Goal: Information Seeking & Learning: Learn about a topic

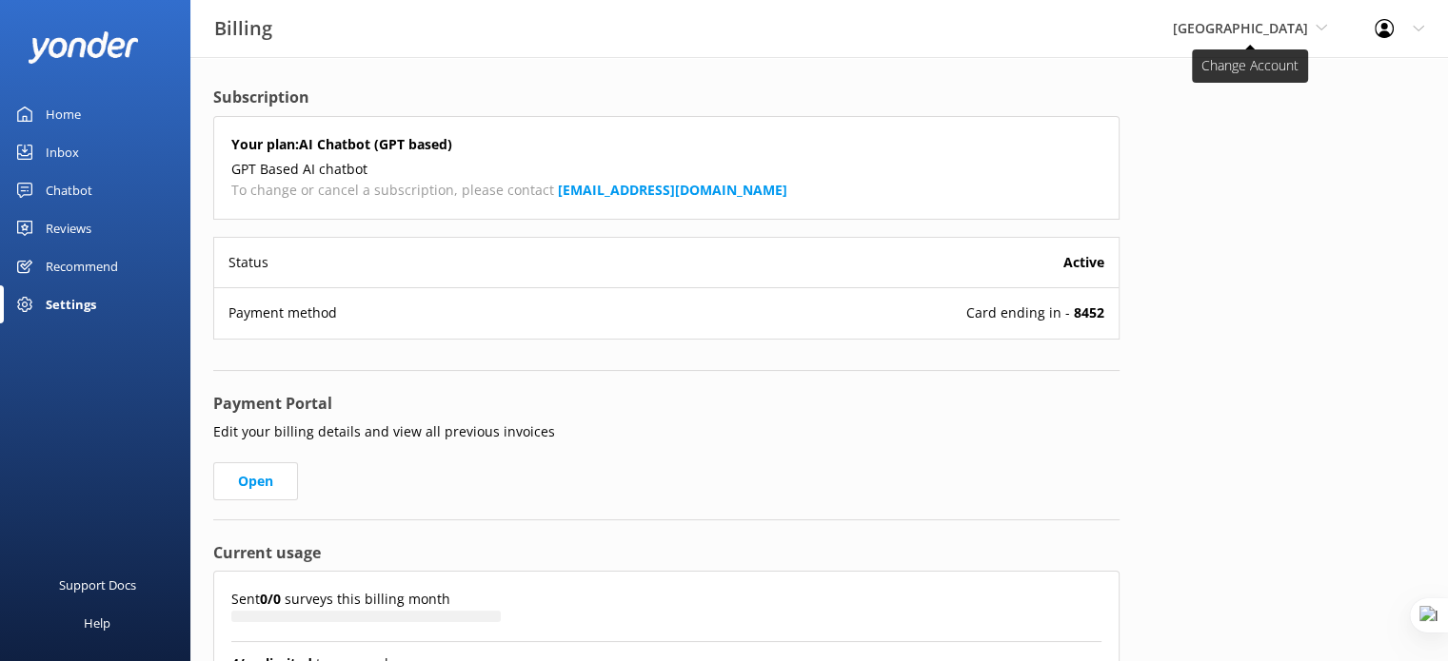
click at [1233, 33] on span "[GEOGRAPHIC_DATA]" at bounding box center [1240, 28] width 135 height 18
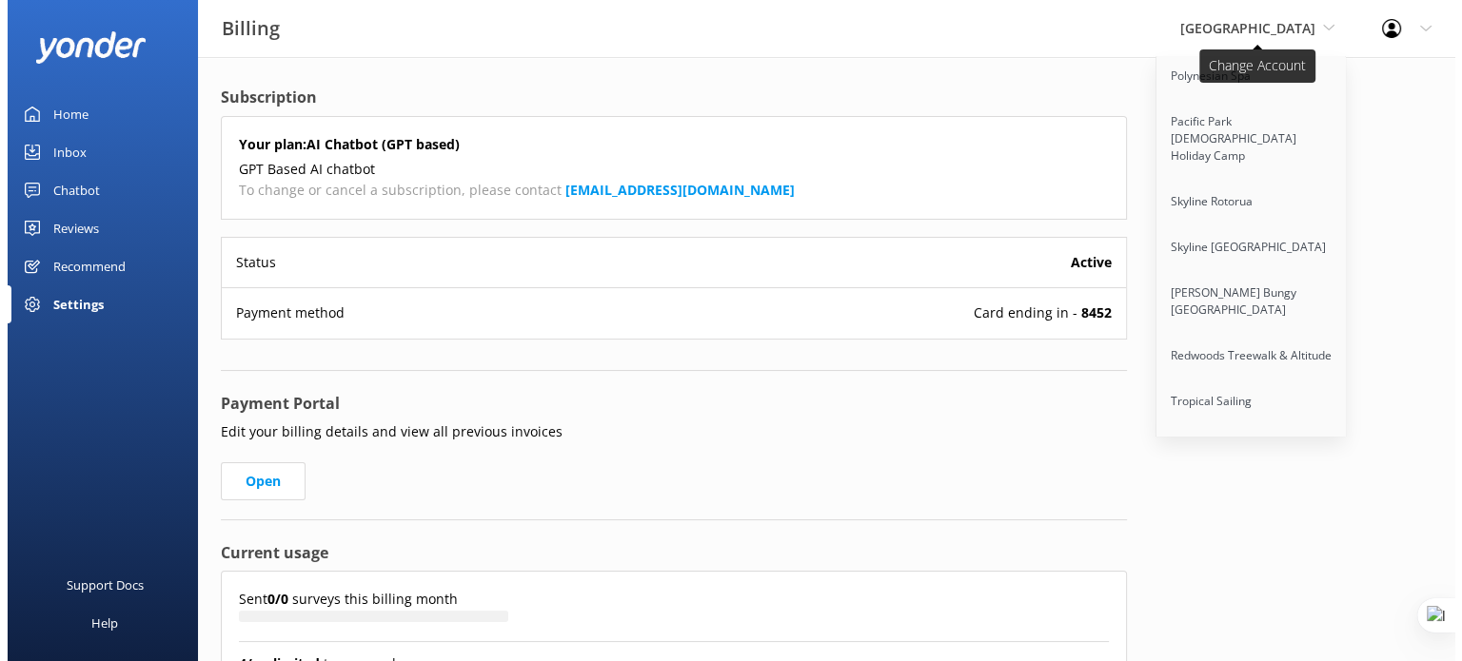
scroll to position [9404, 0]
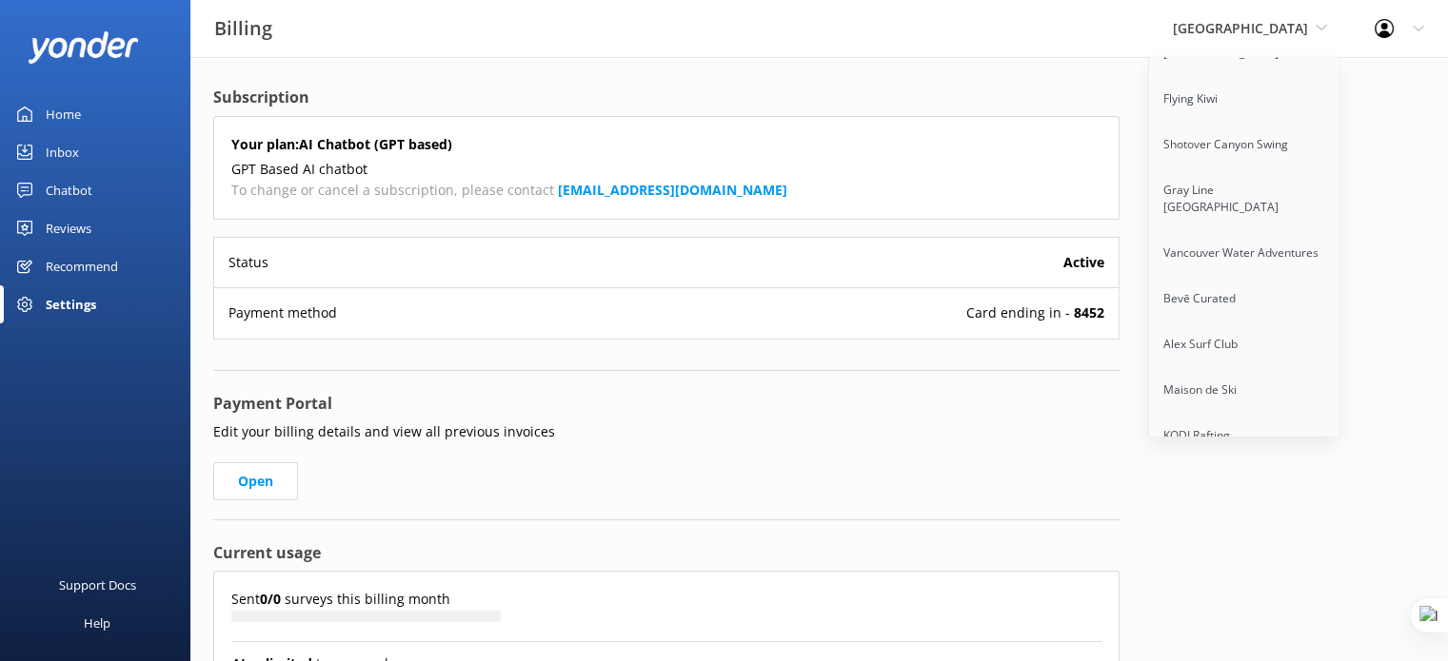
click at [1160, 550] on link "[GEOGRAPHIC_DATA]" at bounding box center [1244, 573] width 190 height 46
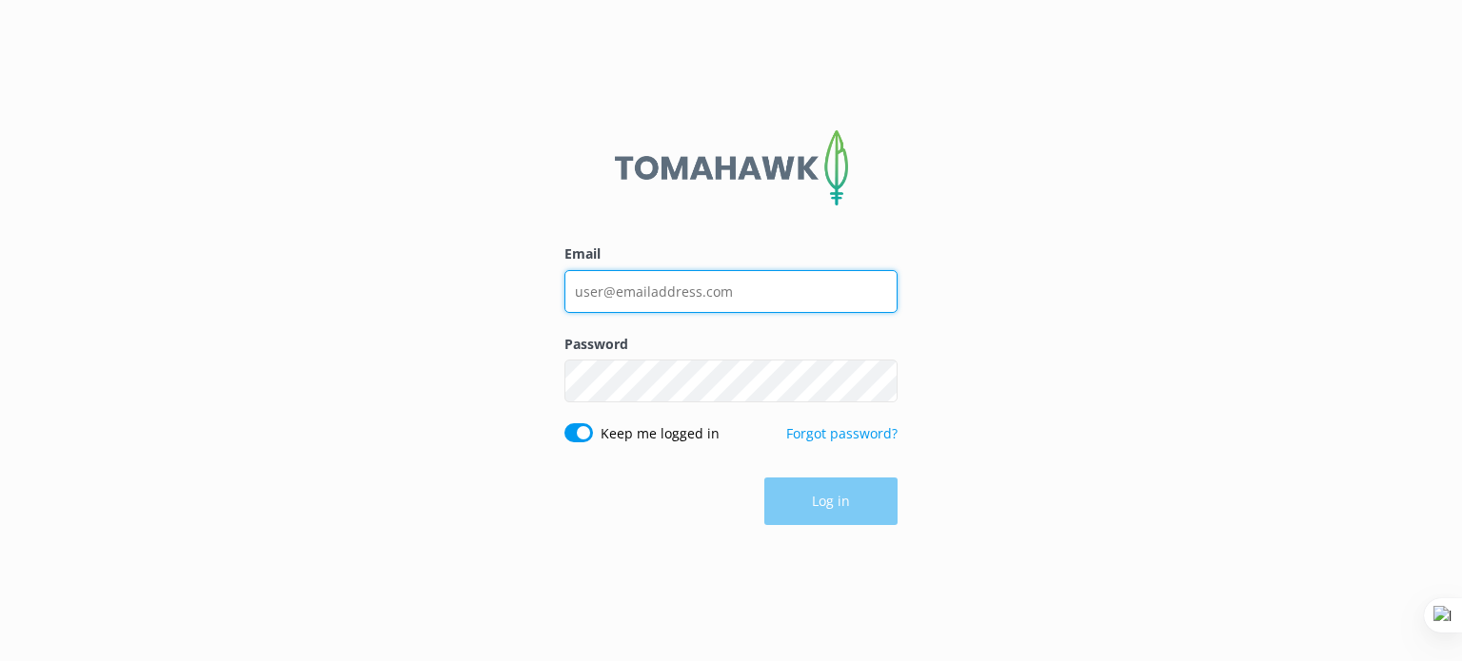
type input "[PERSON_NAME][EMAIL_ADDRESS][DOMAIN_NAME]"
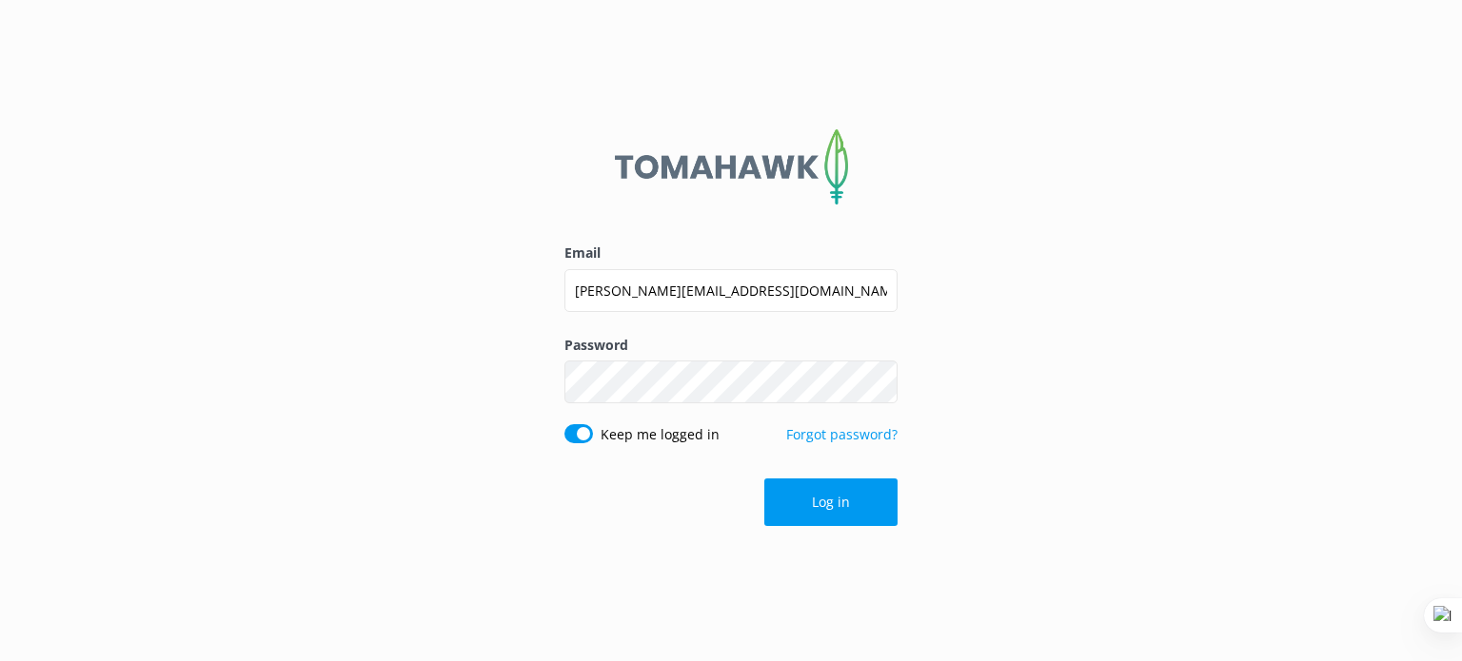
click at [987, 356] on div "Email guy@yonderhq.com Password Show password Keep me logged in Forgot password…" at bounding box center [731, 330] width 1462 height 661
click at [829, 500] on button "Log in" at bounding box center [830, 503] width 133 height 48
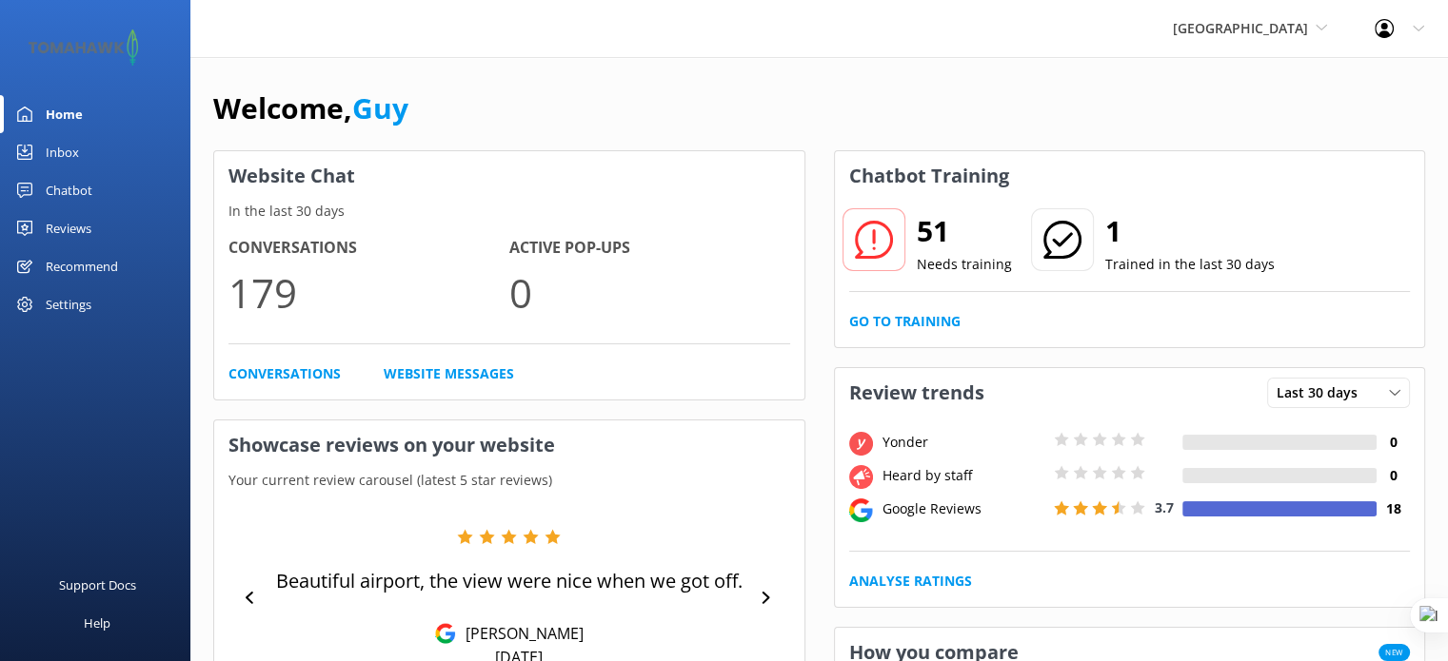
click at [72, 231] on div "Reviews" at bounding box center [69, 228] width 46 height 38
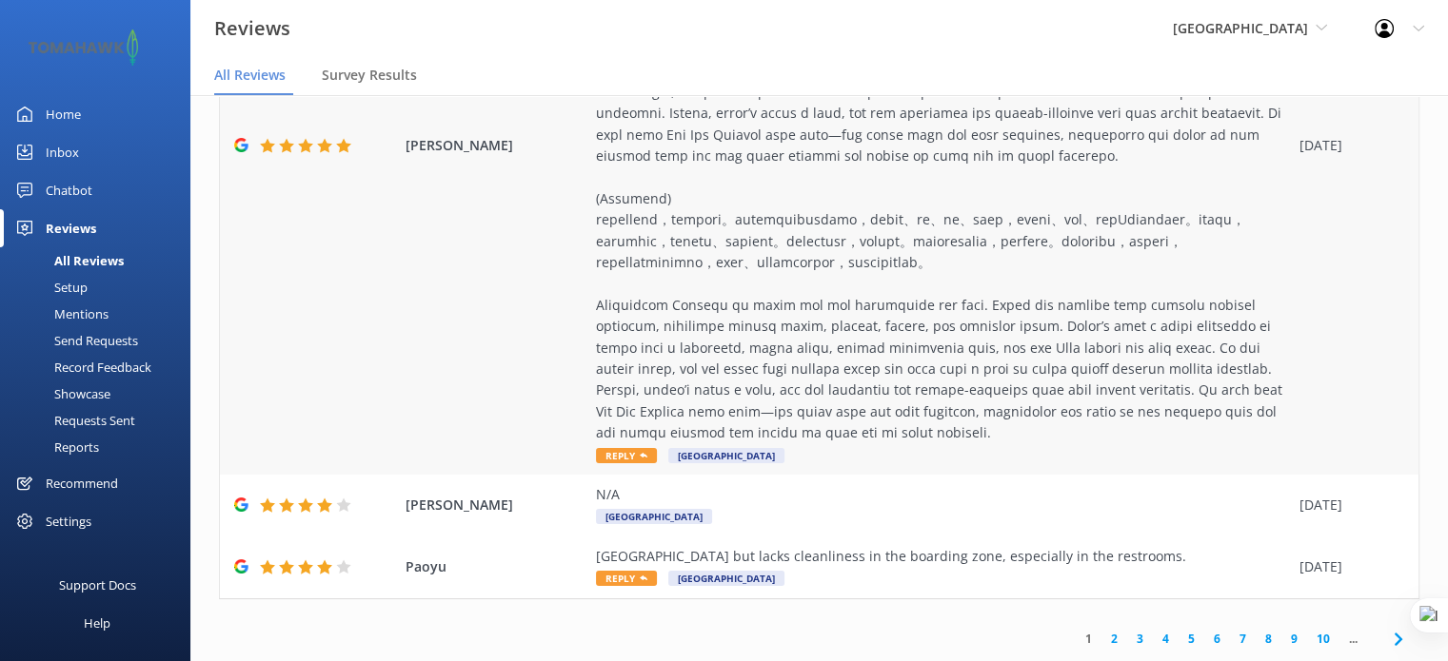
scroll to position [38, 0]
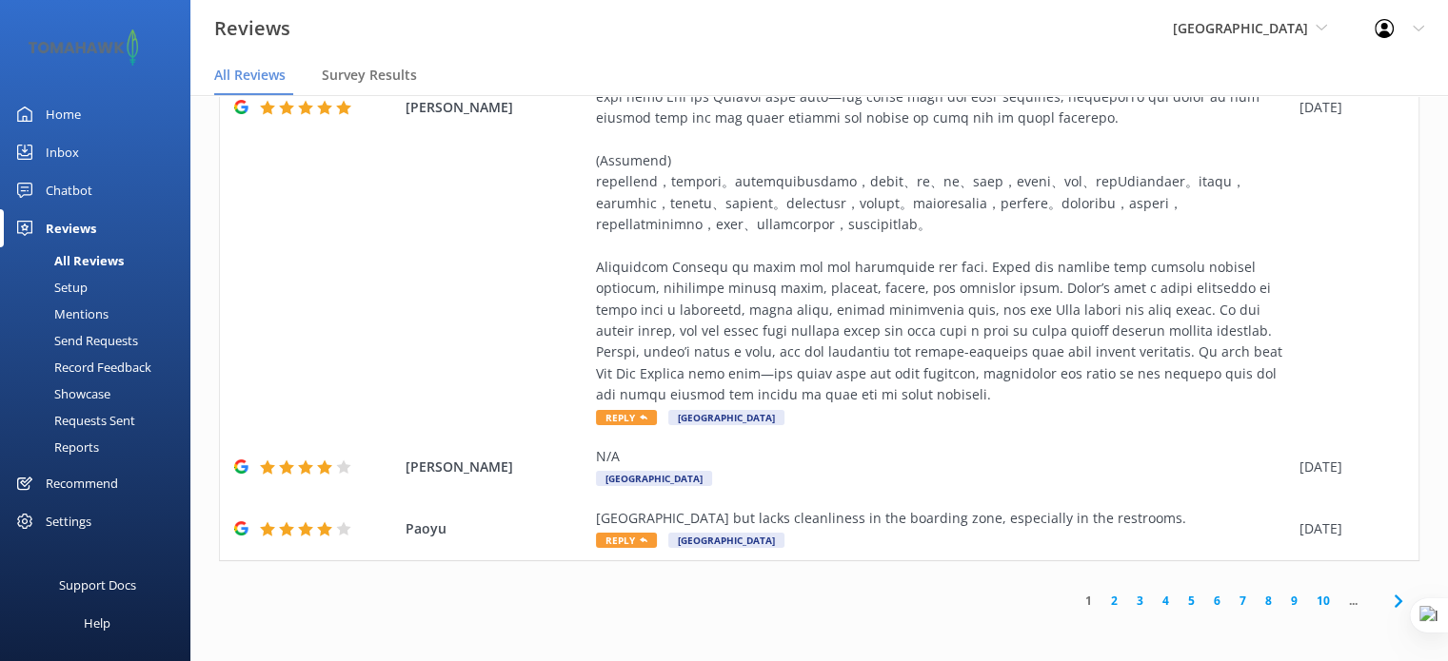
click at [1131, 601] on link "3" at bounding box center [1140, 601] width 26 height 18
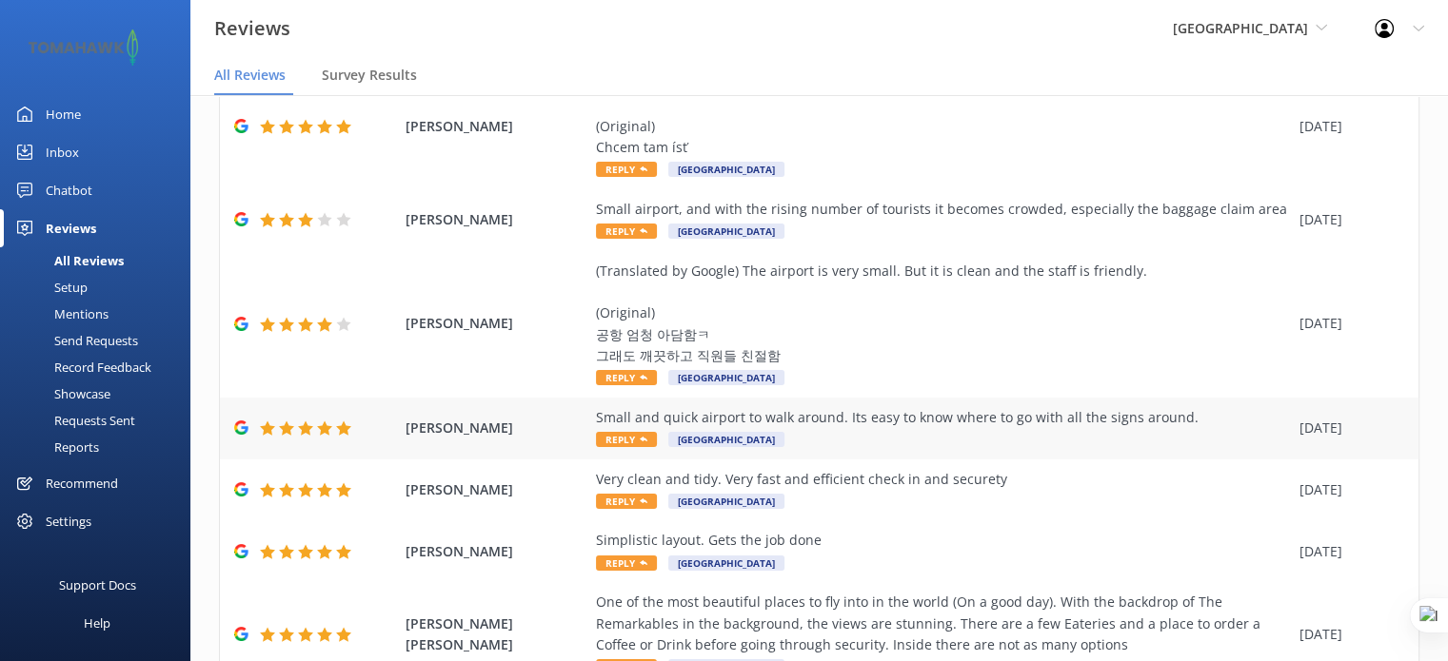
scroll to position [421, 0]
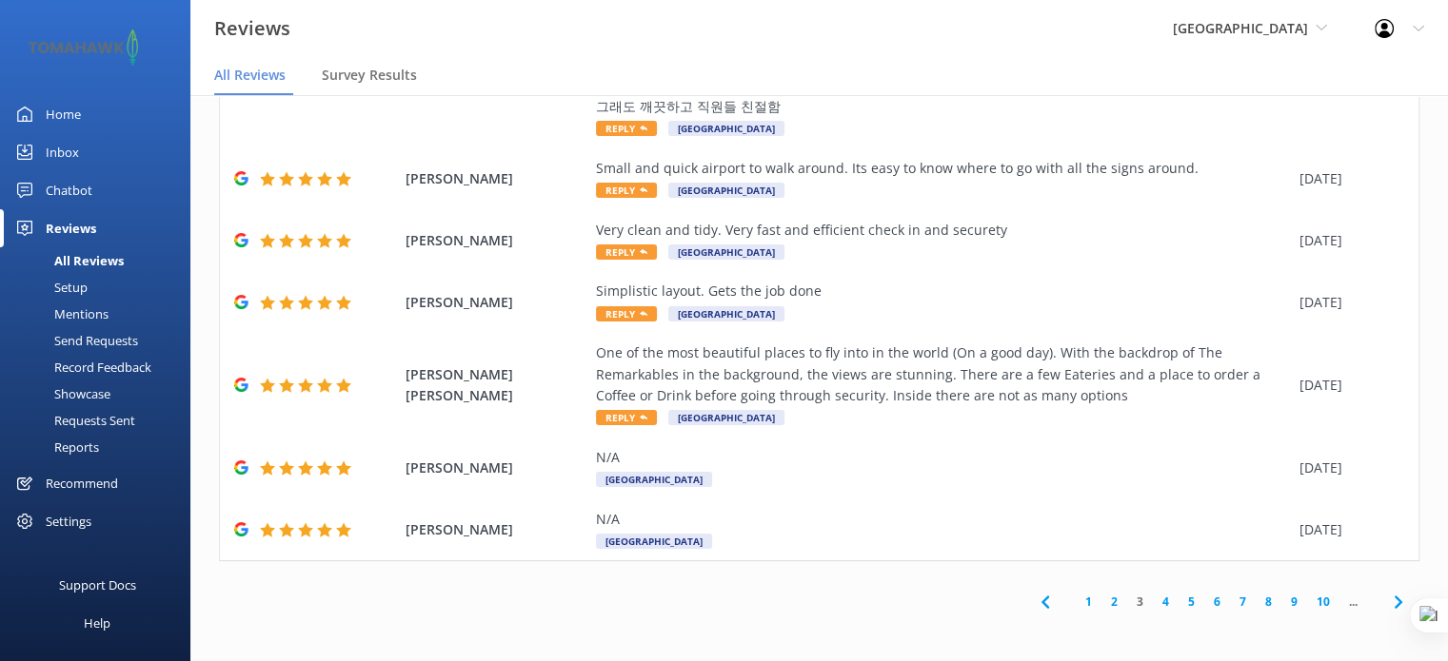
click at [1178, 605] on link "5" at bounding box center [1191, 602] width 26 height 18
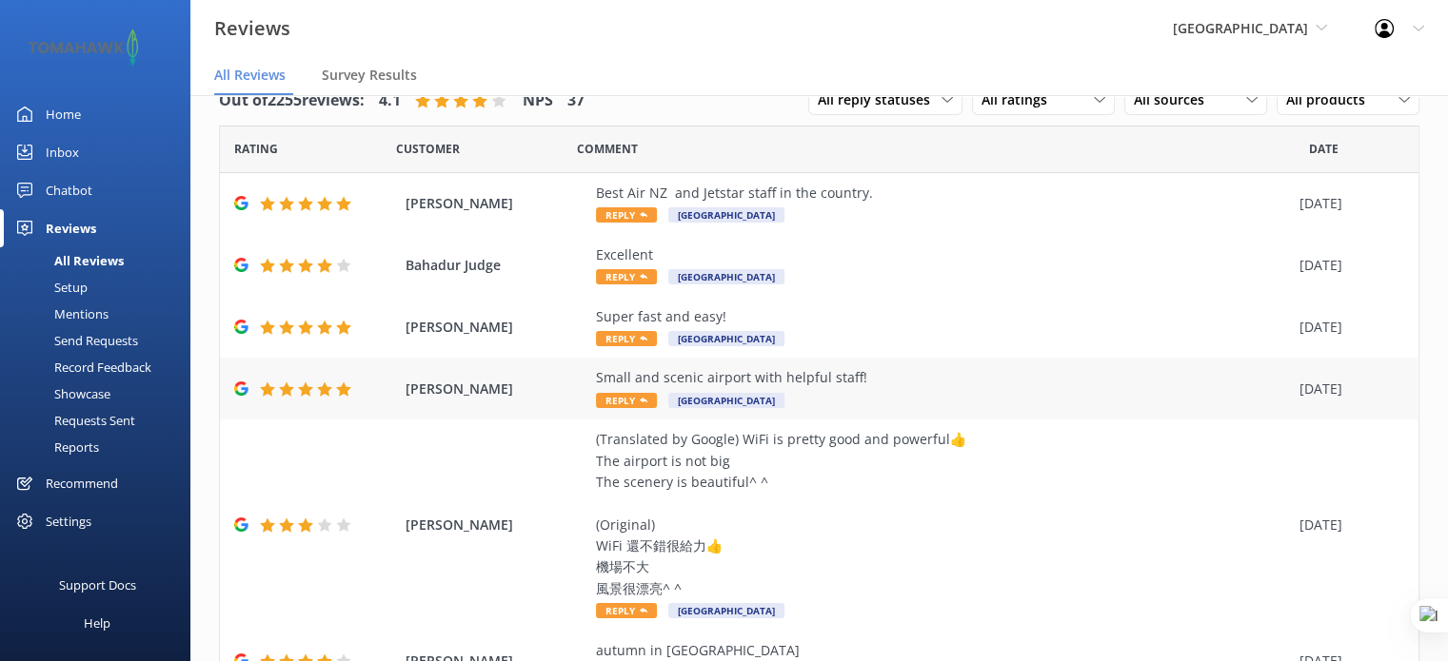
scroll to position [400, 0]
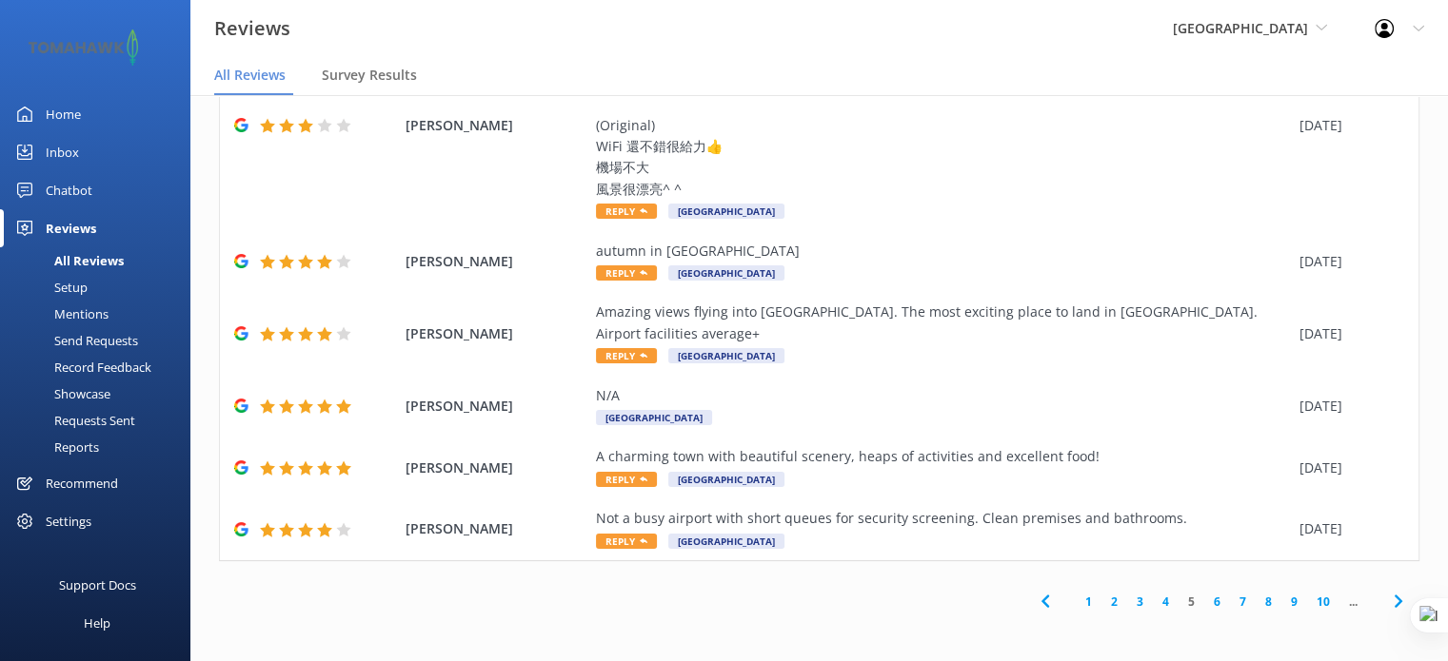
click at [1233, 608] on link "7" at bounding box center [1243, 602] width 26 height 18
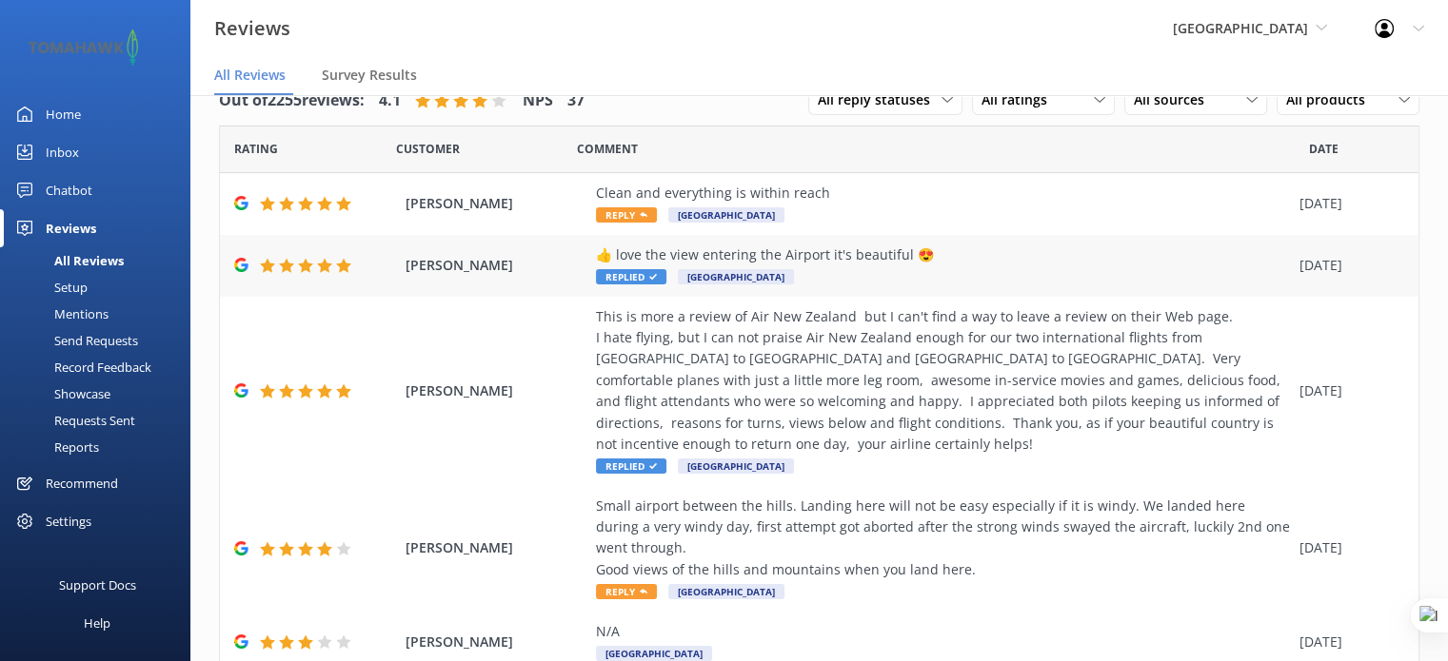
click at [933, 277] on div "👍 love the view entering the Airport it's beautiful 😍 Replied Queenstown Airport" at bounding box center [943, 266] width 694 height 43
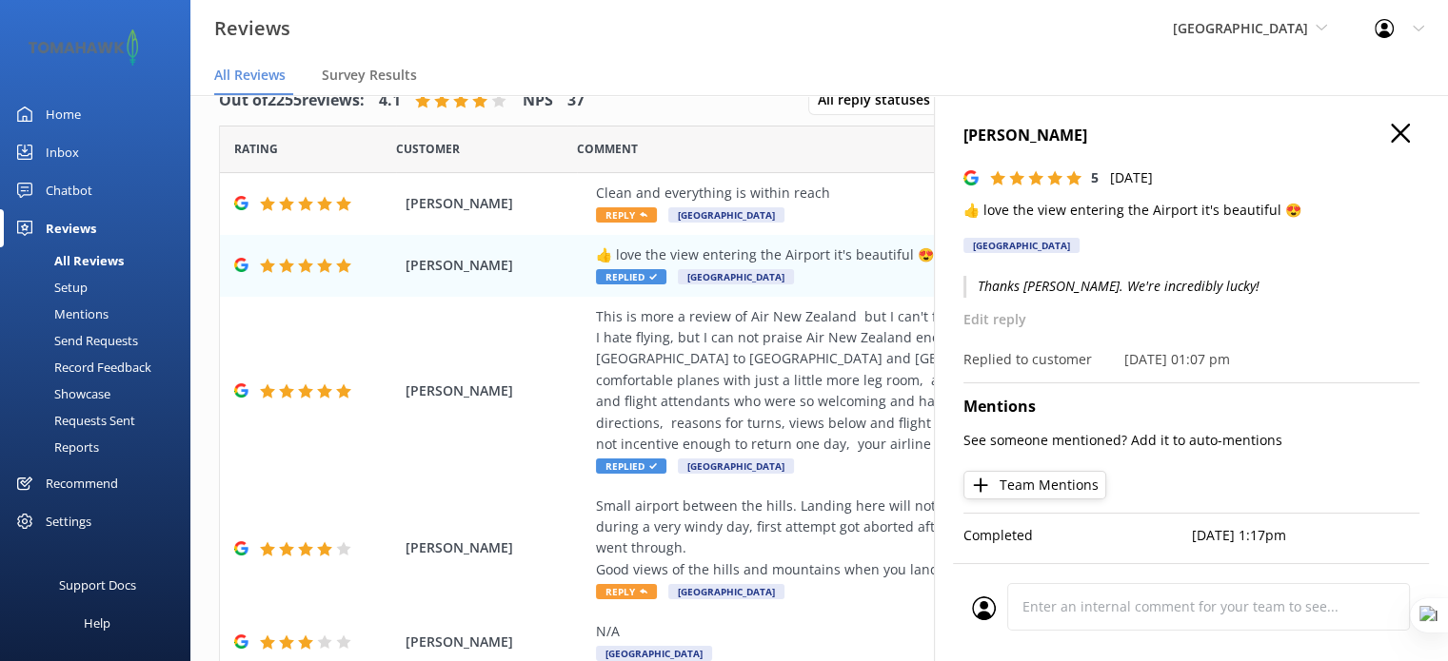
scroll to position [0, 14]
click at [773, 367] on div "This is more a review of Air New Zealand but I can't find a way to leave a revi…" at bounding box center [943, 380] width 694 height 149
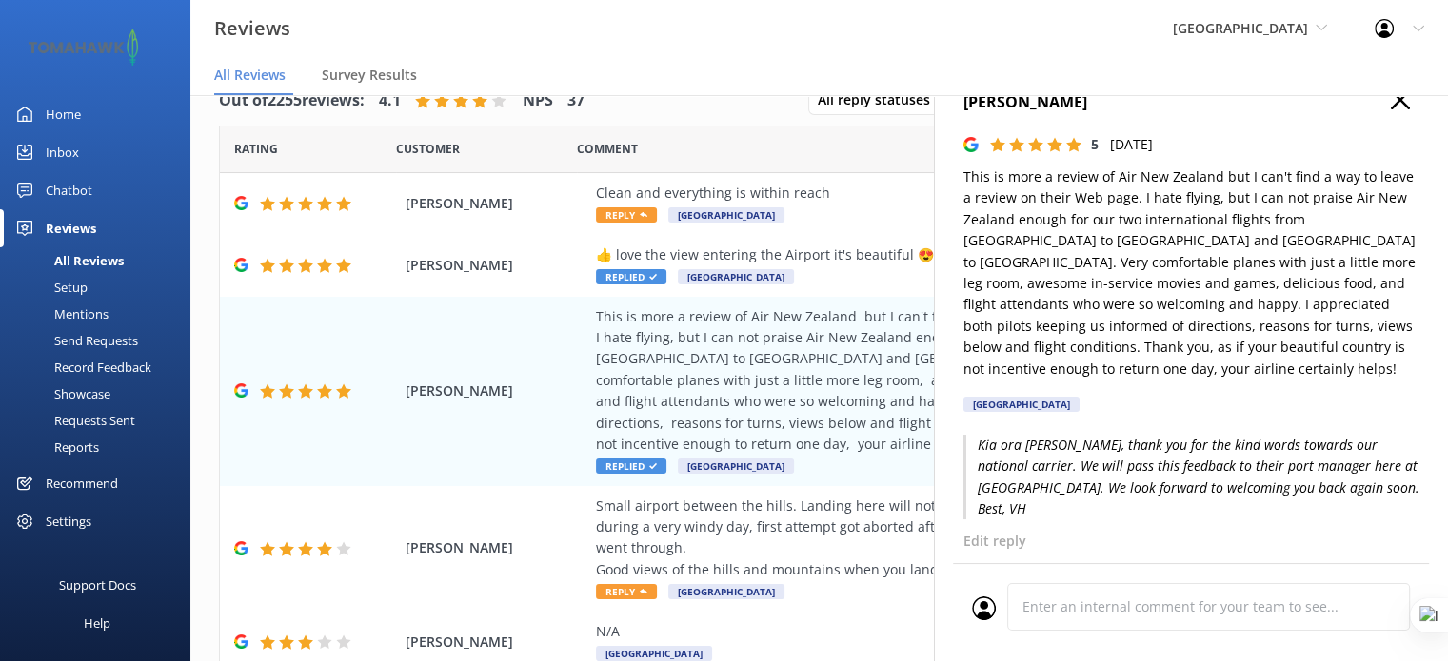
scroll to position [33, 0]
click at [1391, 99] on icon at bounding box center [1400, 99] width 19 height 19
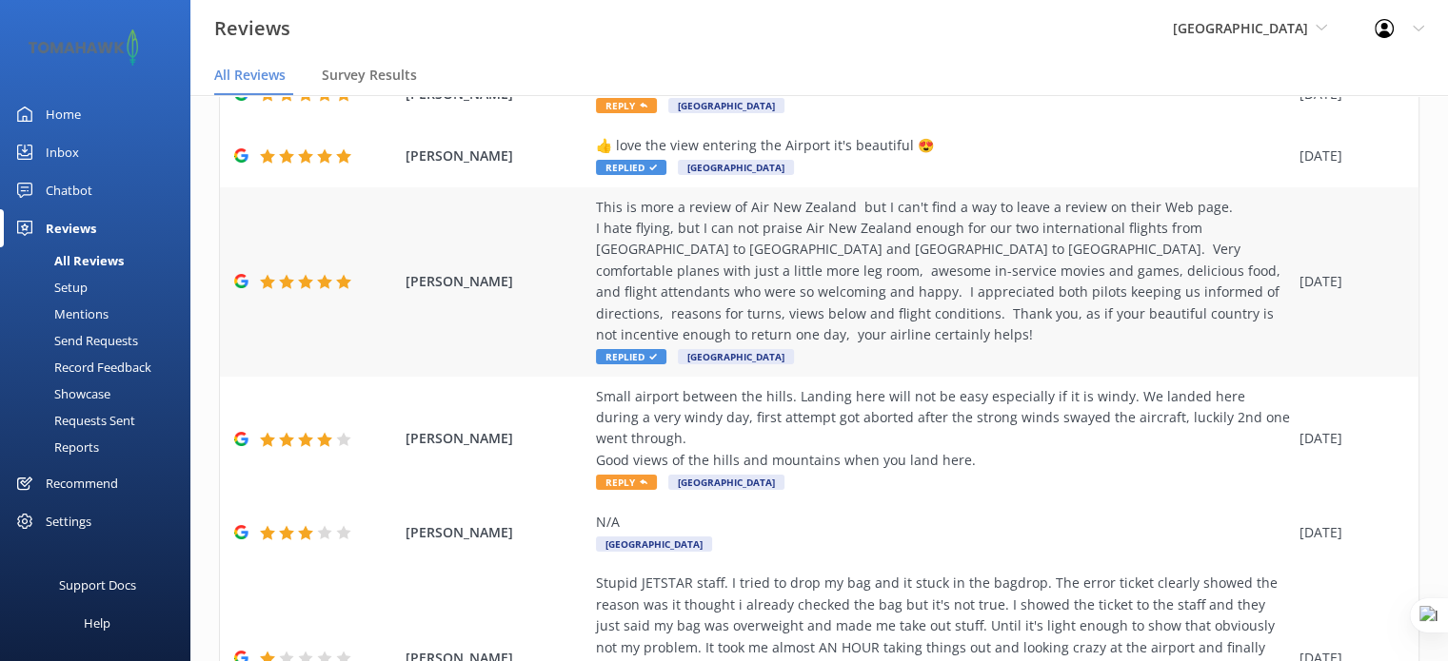
scroll to position [0, 0]
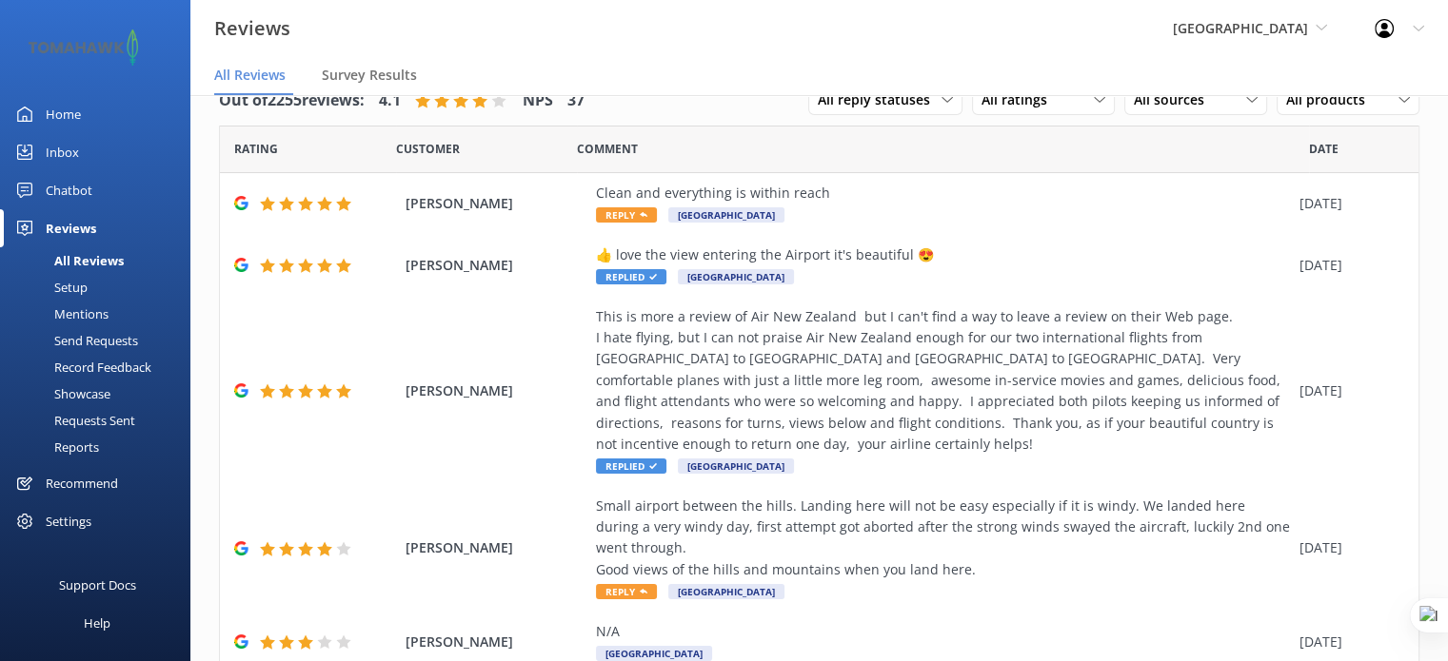
click at [61, 109] on div "Home" at bounding box center [63, 114] width 35 height 38
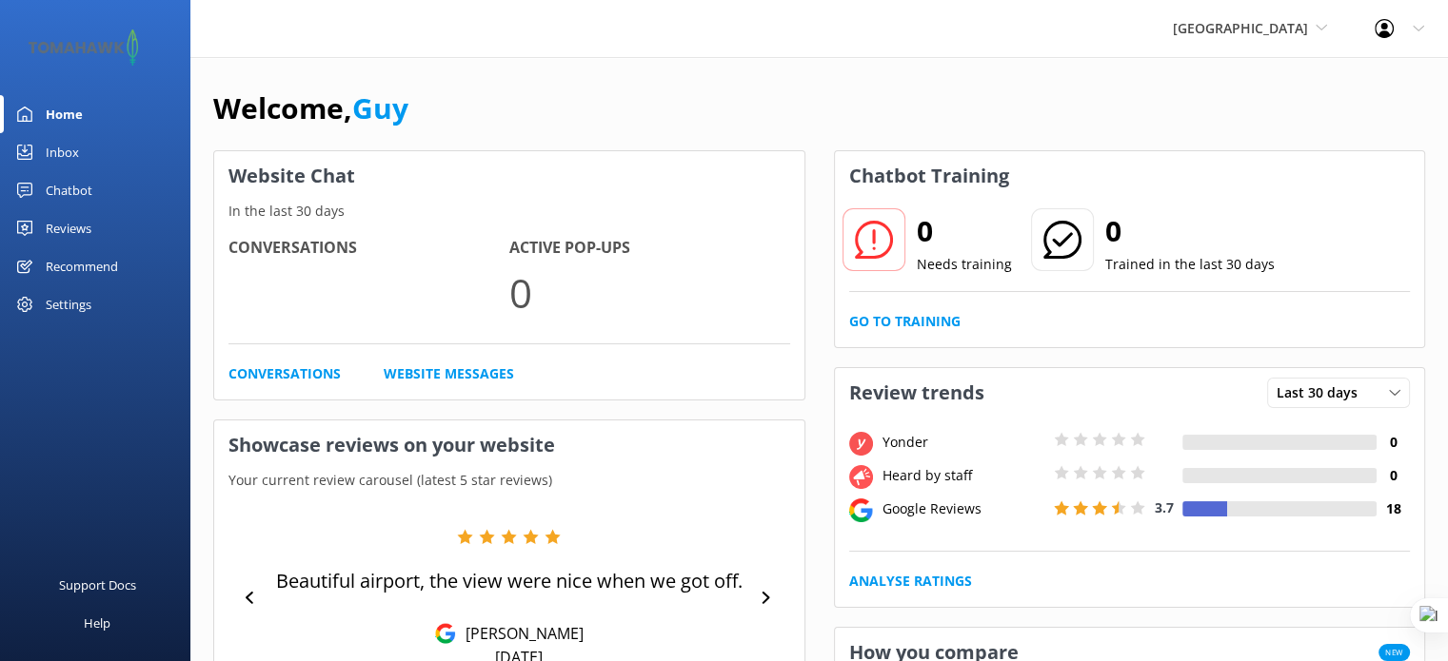
click at [82, 227] on div "Reviews" at bounding box center [69, 228] width 46 height 38
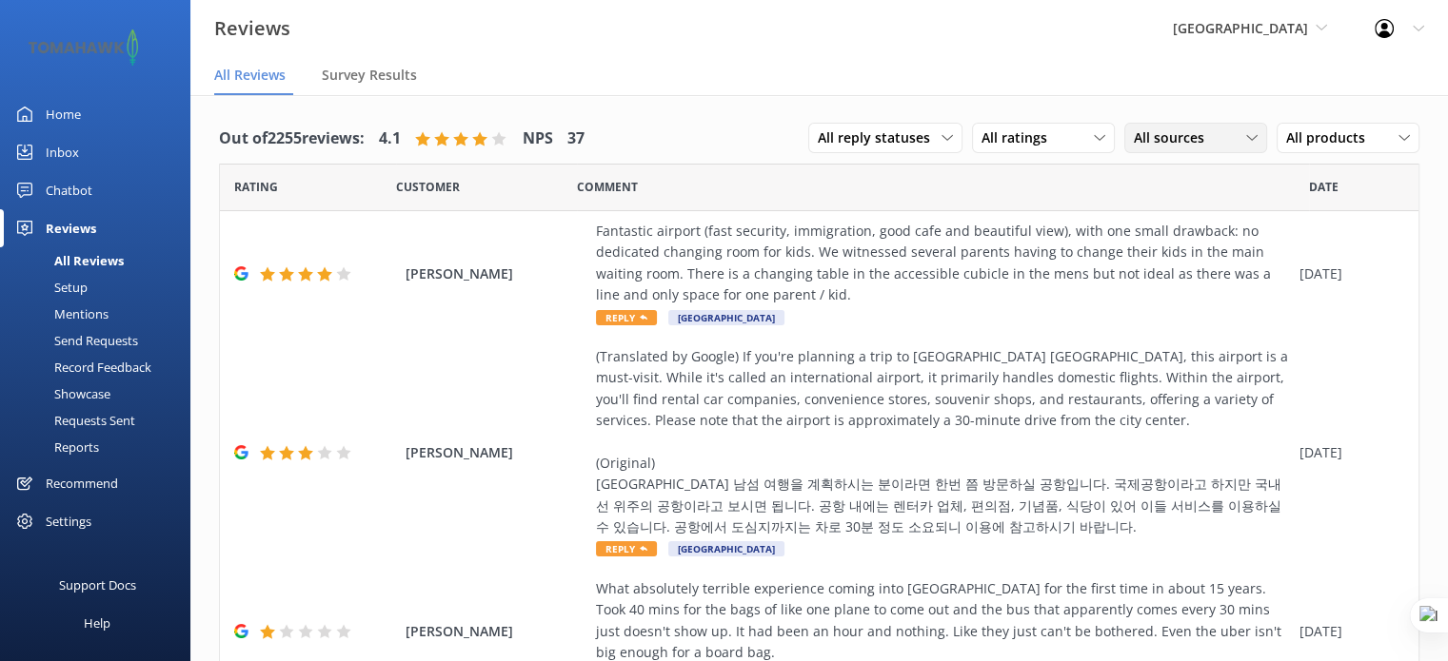
click at [1162, 148] on span "All sources" at bounding box center [1175, 138] width 82 height 21
click at [1210, 227] on link "Yonder survey" at bounding box center [1209, 216] width 169 height 38
